Goal: Information Seeking & Learning: Check status

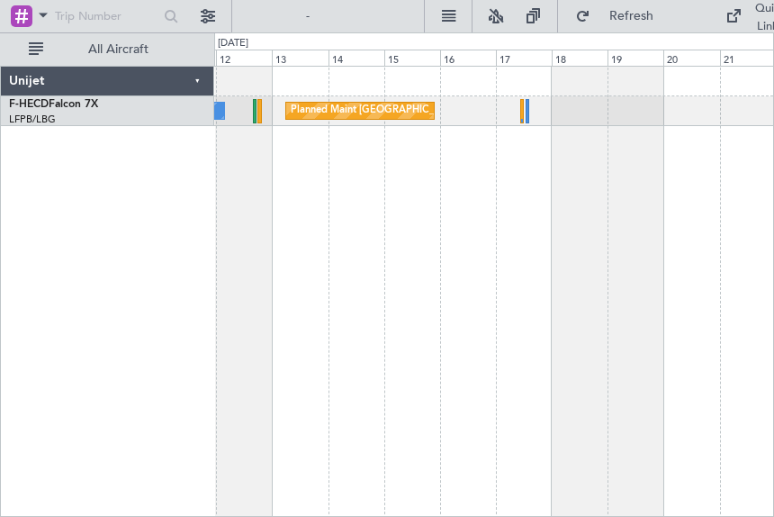
click at [499, 58] on div "No Crew Planned Maint [GEOGRAPHIC_DATA] ([GEOGRAPHIC_DATA]) Unijet F-HECD Falco…" at bounding box center [387, 274] width 774 height 484
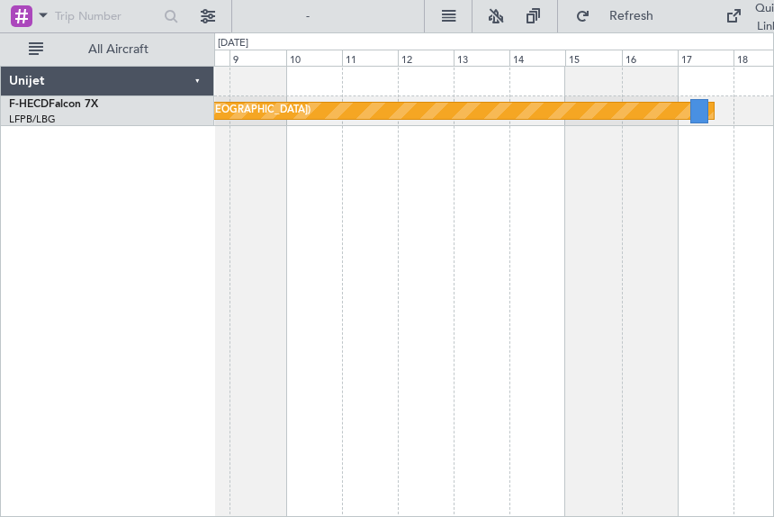
click at [238, 132] on div "Planned Maint [GEOGRAPHIC_DATA] ([GEOGRAPHIC_DATA])" at bounding box center [494, 291] width 560 height 451
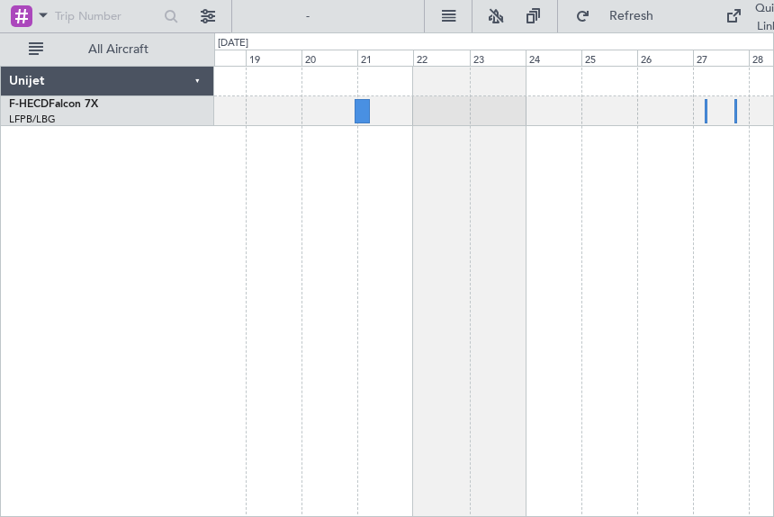
click at [346, 99] on div "Planned Maint [GEOGRAPHIC_DATA] ([GEOGRAPHIC_DATA])" at bounding box center [493, 96] width 559 height 59
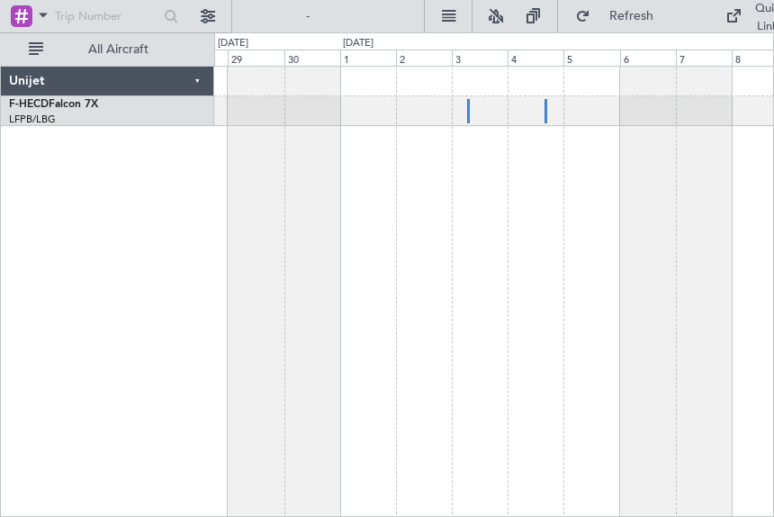
click at [275, 112] on div at bounding box center [493, 96] width 559 height 59
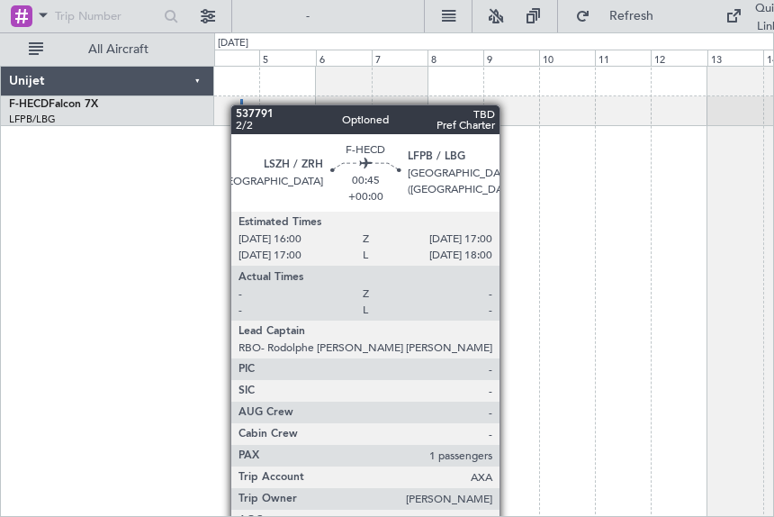
click at [240, 104] on div at bounding box center [241, 111] width 3 height 24
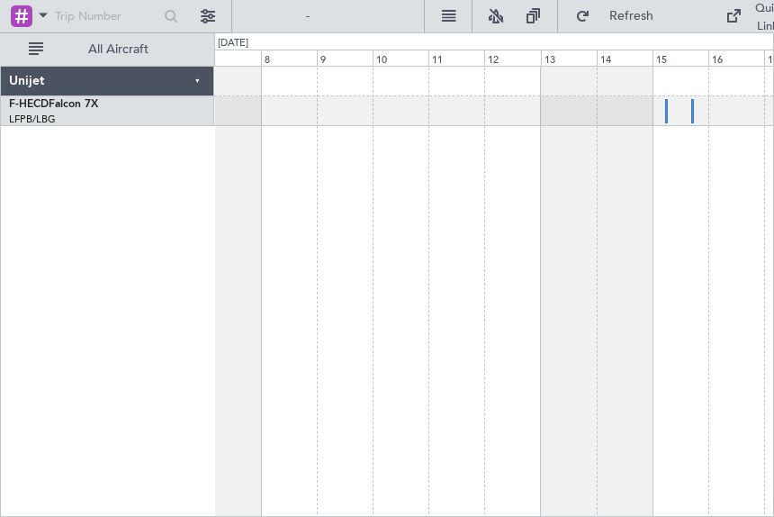
click at [279, 68] on div at bounding box center [493, 96] width 559 height 59
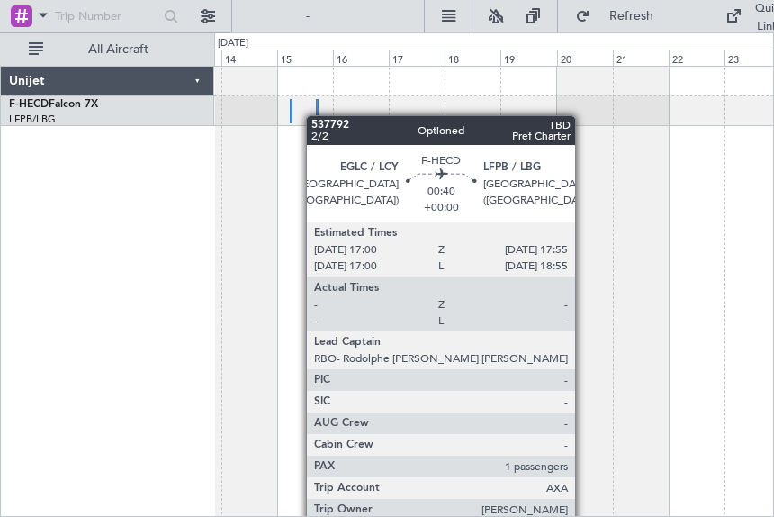
click at [316, 115] on div at bounding box center [317, 111] width 3 height 24
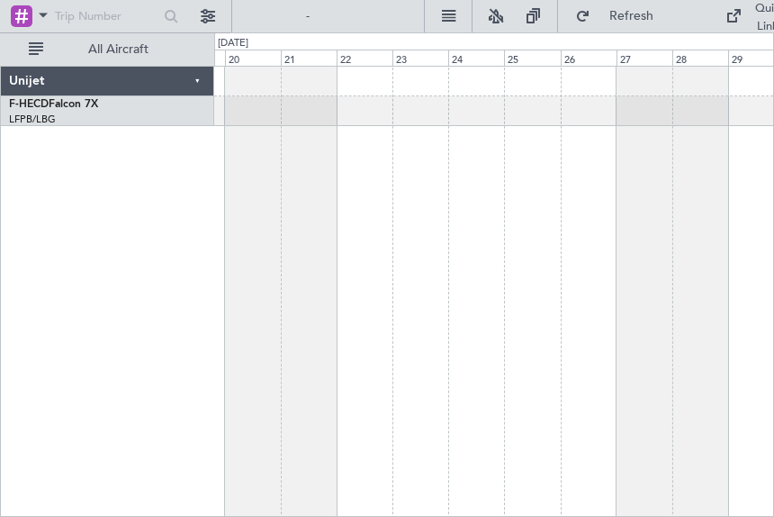
click at [335, 101] on div at bounding box center [493, 96] width 559 height 59
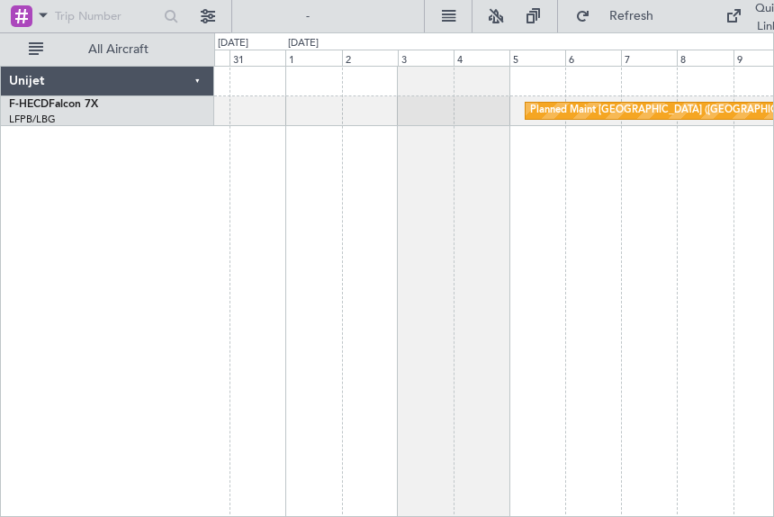
click at [344, 107] on div "Planned Maint [GEOGRAPHIC_DATA] ([GEOGRAPHIC_DATA])" at bounding box center [493, 96] width 559 height 59
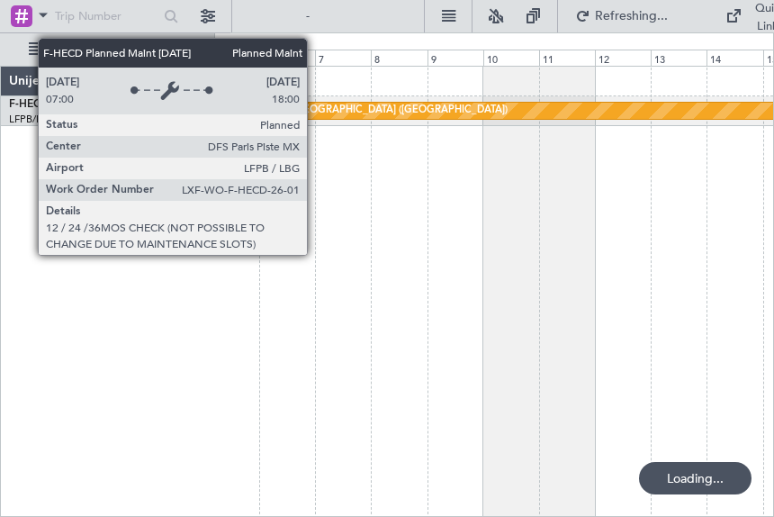
click at [315, 118] on div "Planned Maint [GEOGRAPHIC_DATA] ([GEOGRAPHIC_DATA])" at bounding box center [493, 96] width 559 height 59
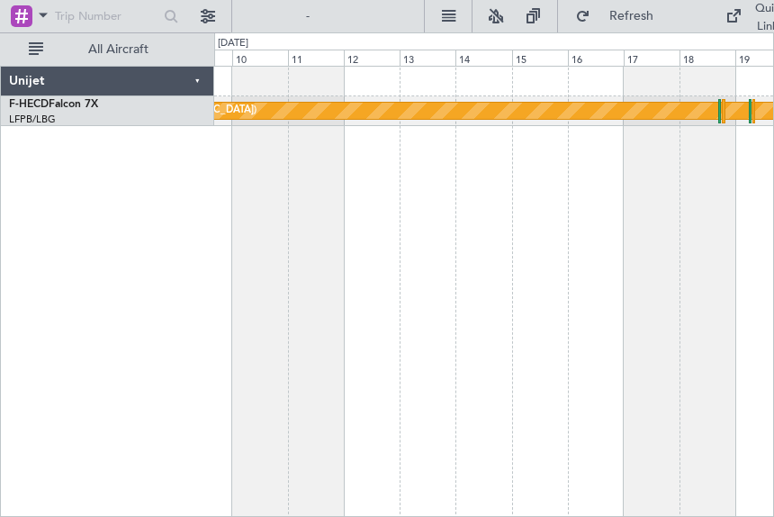
click at [334, 190] on div "Planned Maint [GEOGRAPHIC_DATA] ([GEOGRAPHIC_DATA])" at bounding box center [494, 291] width 560 height 451
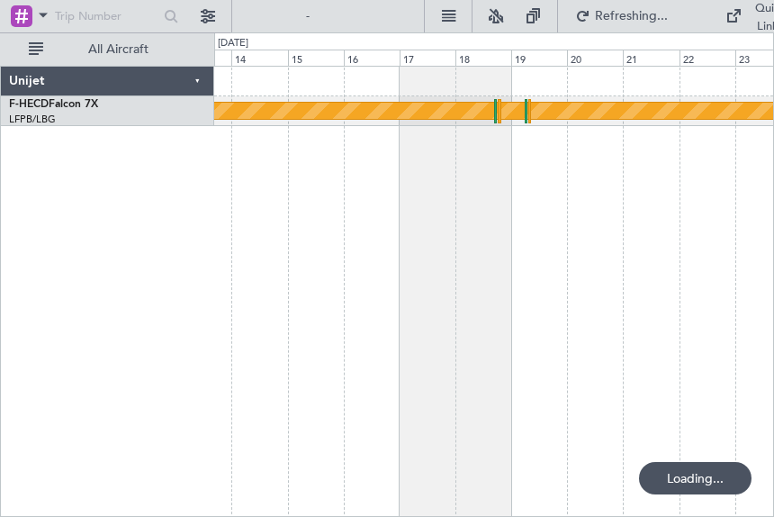
click at [394, 220] on div "Planned Maint [GEOGRAPHIC_DATA] ([GEOGRAPHIC_DATA])" at bounding box center [494, 291] width 560 height 451
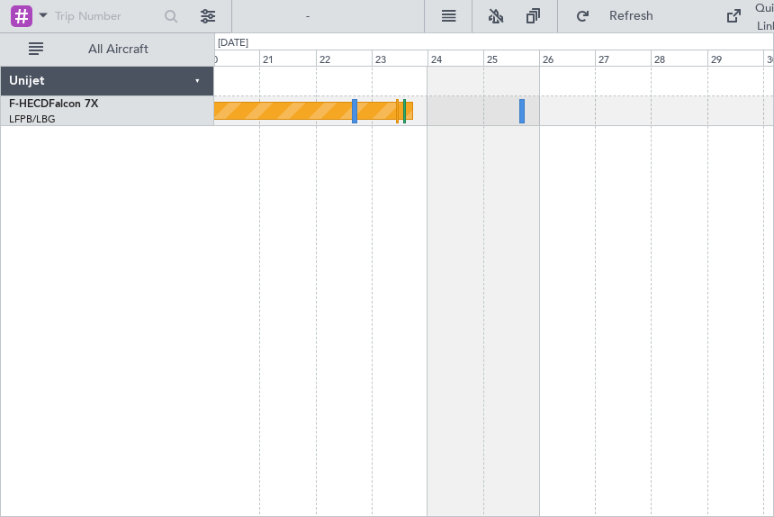
click at [242, 191] on div "Planned Maint [GEOGRAPHIC_DATA] ([GEOGRAPHIC_DATA])" at bounding box center [494, 291] width 560 height 451
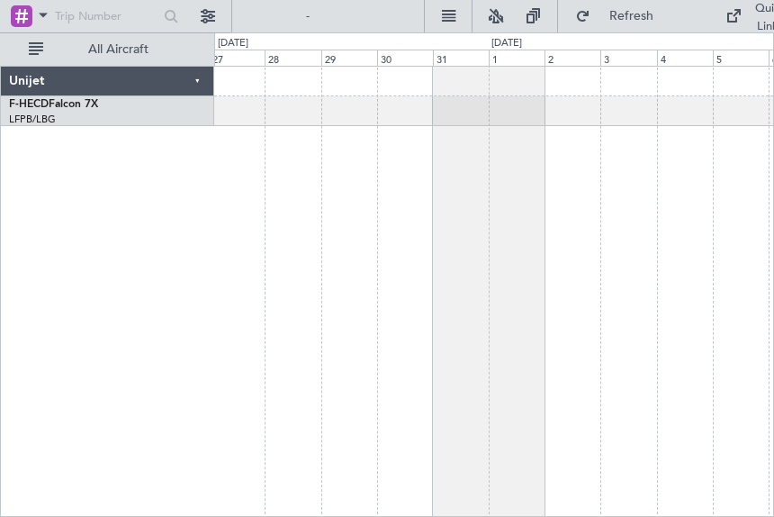
click at [312, 158] on div at bounding box center [494, 291] width 560 height 451
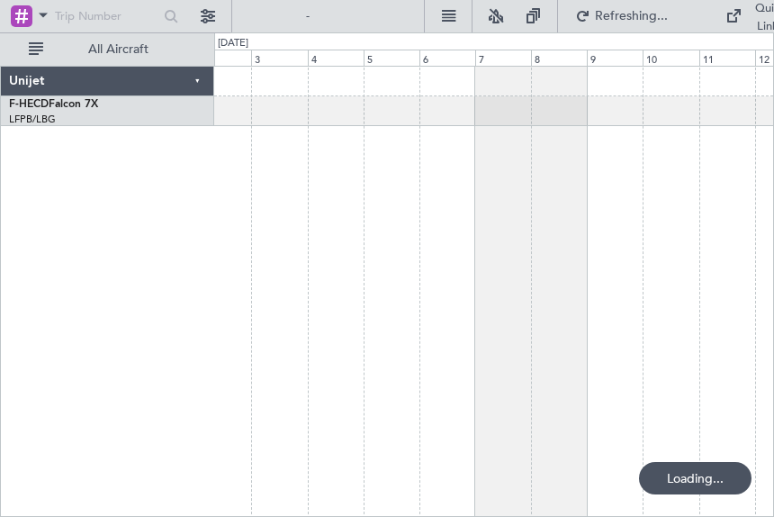
click at [286, 181] on div at bounding box center [494, 291] width 560 height 451
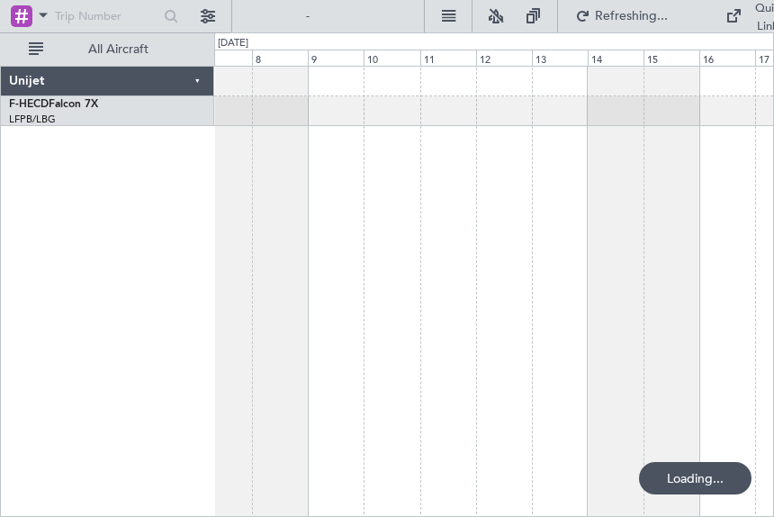
click at [291, 195] on div at bounding box center [494, 291] width 560 height 451
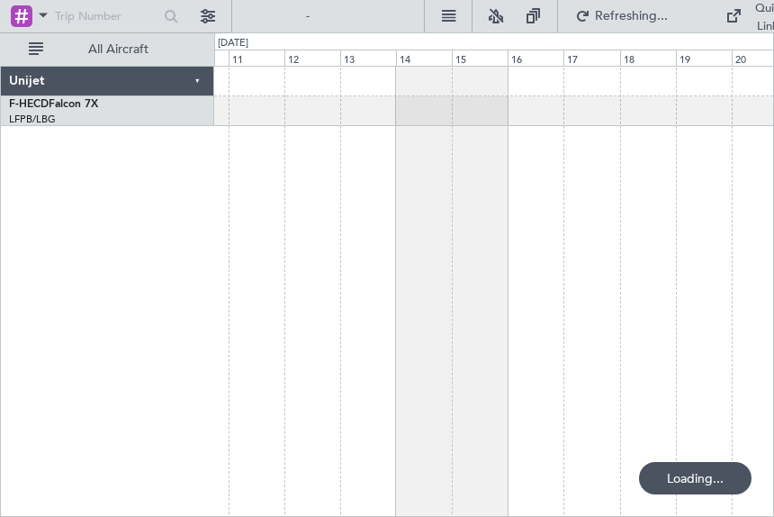
click at [322, 206] on div at bounding box center [494, 291] width 560 height 451
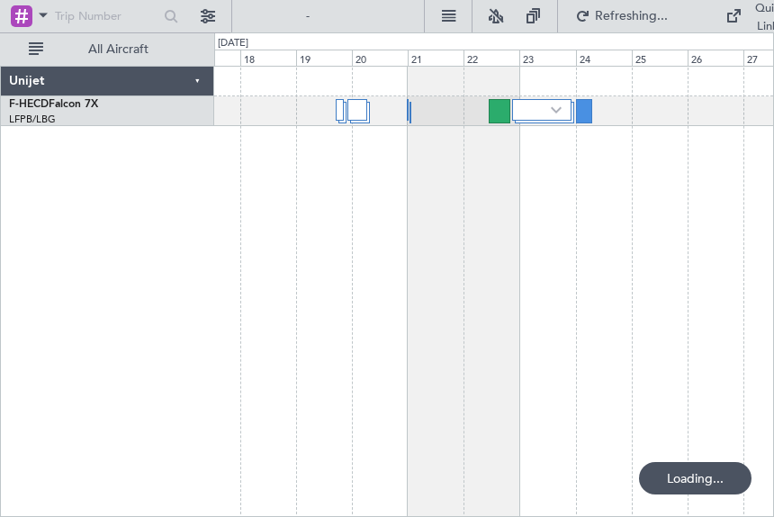
click at [284, 220] on div at bounding box center [494, 291] width 560 height 451
